Goal: Entertainment & Leisure: Consume media (video, audio)

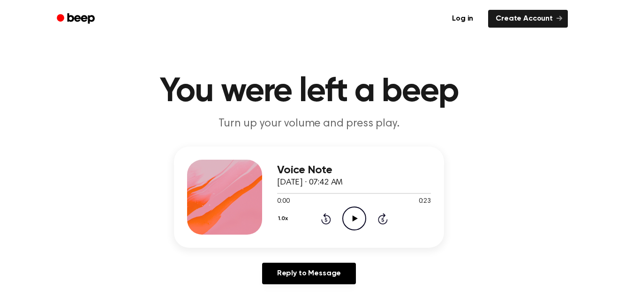
click at [348, 222] on icon "Play Audio" at bounding box center [354, 219] width 24 height 24
click at [359, 216] on icon "Play Audio" at bounding box center [354, 219] width 24 height 24
click at [353, 222] on icon "Pause Audio" at bounding box center [354, 219] width 24 height 24
click at [347, 216] on icon "Play Audio" at bounding box center [354, 219] width 24 height 24
click at [348, 222] on icon "Play Audio" at bounding box center [354, 219] width 24 height 24
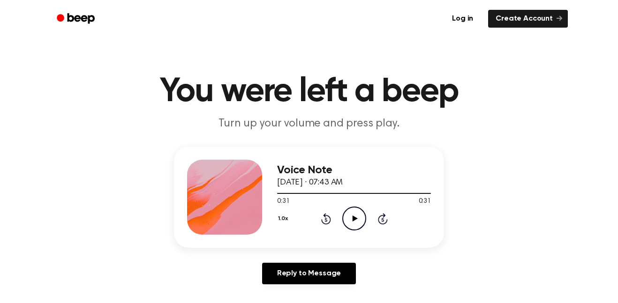
click at [323, 215] on icon at bounding box center [326, 218] width 10 height 11
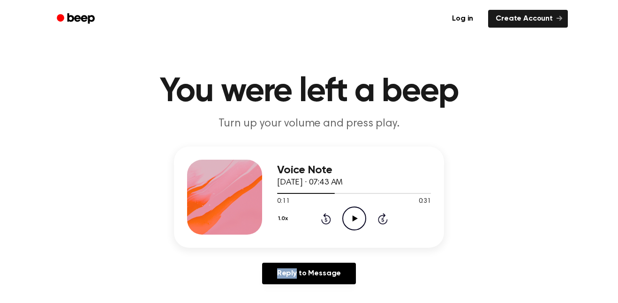
click at [323, 215] on icon at bounding box center [326, 218] width 10 height 11
click at [351, 214] on icon "Play Audio" at bounding box center [354, 219] width 24 height 24
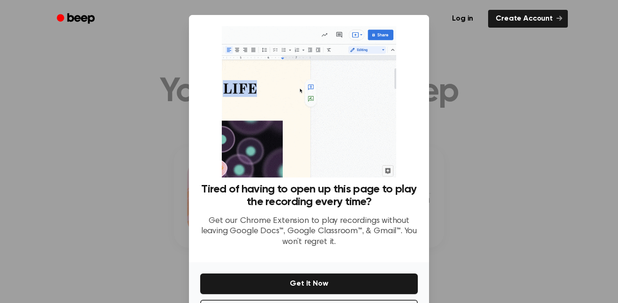
click at [524, 229] on div at bounding box center [309, 151] width 618 height 303
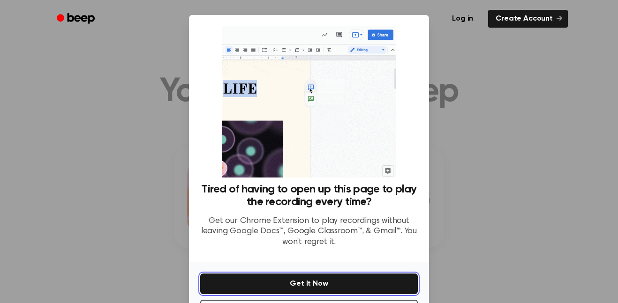
click at [306, 282] on button "Get It Now" at bounding box center [308, 284] width 217 height 21
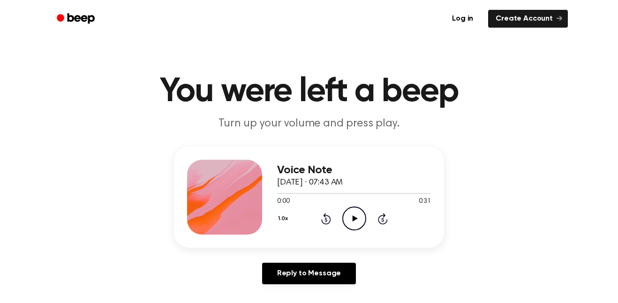
click at [351, 225] on icon "Play Audio" at bounding box center [354, 219] width 24 height 24
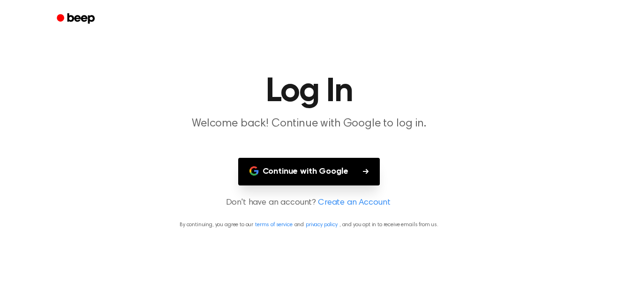
click at [321, 163] on button "Continue with Google" at bounding box center [309, 172] width 142 height 28
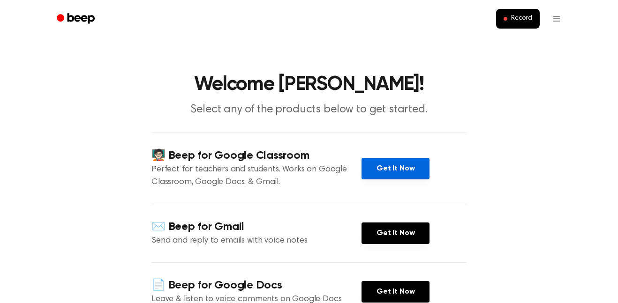
click at [374, 174] on link "Get It Now" at bounding box center [395, 169] width 68 height 22
